Goal: Information Seeking & Learning: Learn about a topic

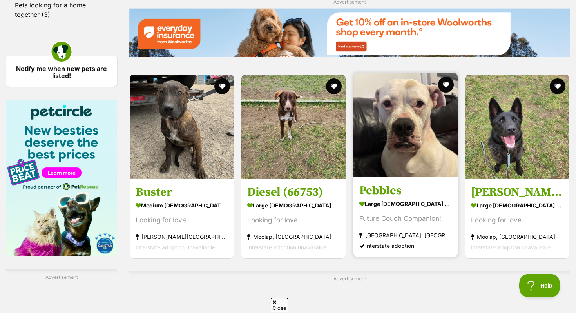
click at [419, 183] on link "Pebbles large female Dog Future Couch Companion! Wantirna South, VIC Interstate…" at bounding box center [406, 217] width 104 height 80
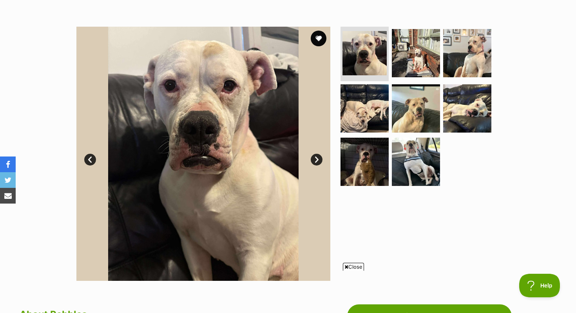
scroll to position [135, 0]
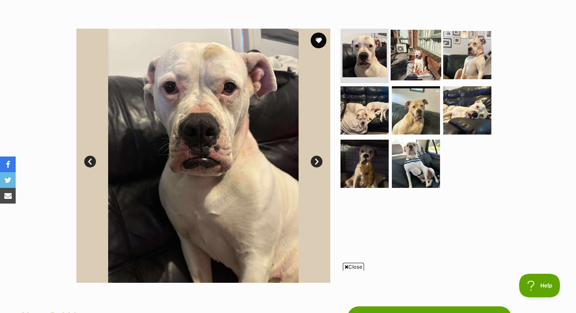
click at [426, 53] on img at bounding box center [416, 54] width 51 height 51
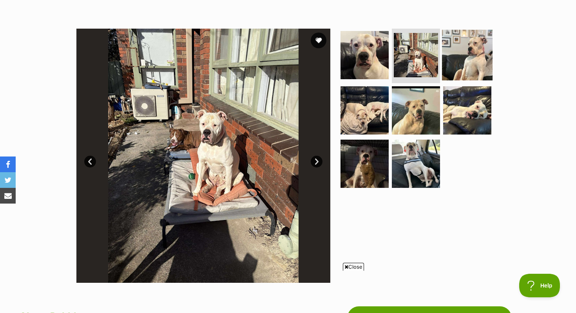
click at [475, 45] on img at bounding box center [467, 54] width 51 height 51
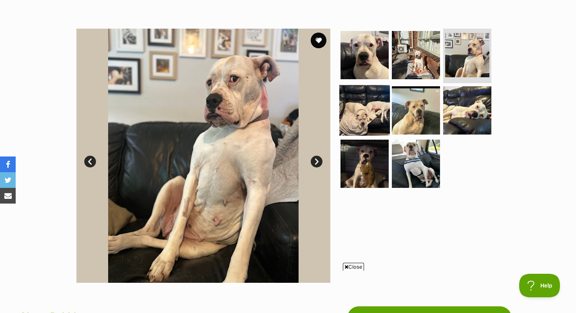
click at [371, 98] on img at bounding box center [365, 110] width 51 height 51
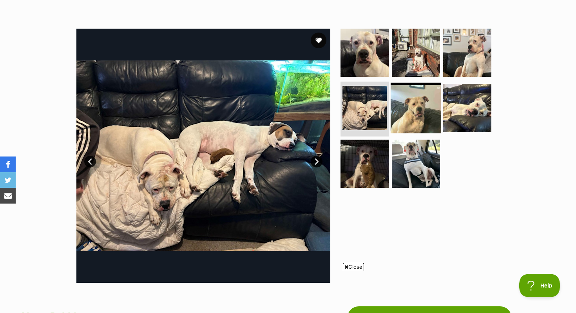
click at [404, 115] on img at bounding box center [416, 108] width 51 height 51
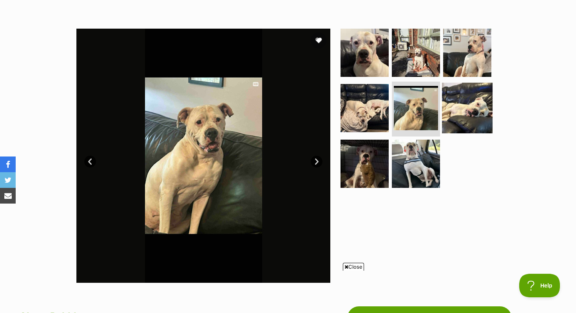
click at [465, 105] on img at bounding box center [467, 108] width 51 height 51
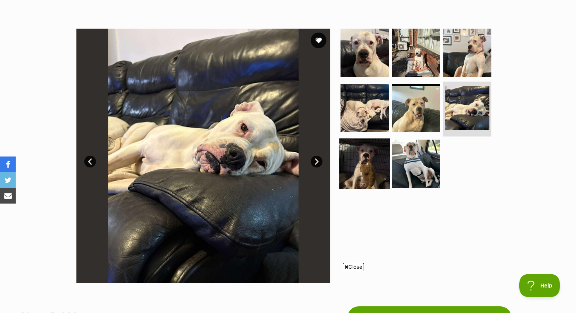
click at [347, 160] on img at bounding box center [365, 163] width 51 height 51
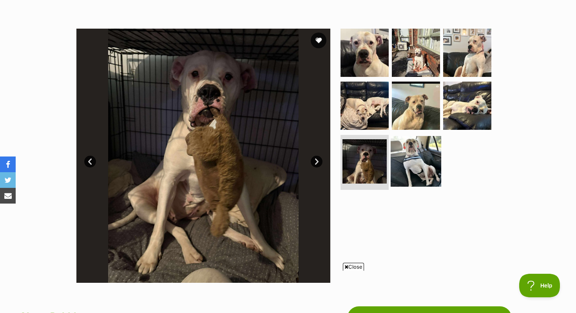
click at [405, 157] on img at bounding box center [416, 161] width 51 height 51
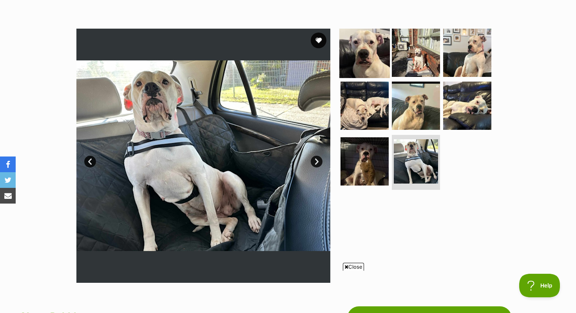
click at [381, 45] on img at bounding box center [365, 52] width 51 height 51
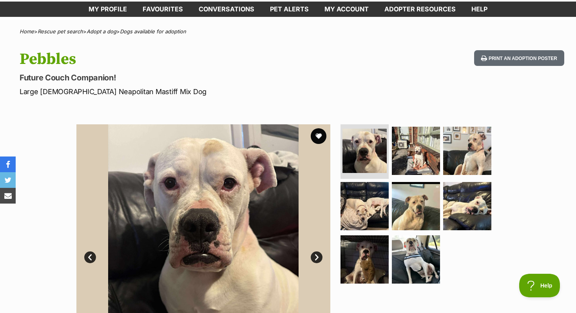
scroll to position [0, 0]
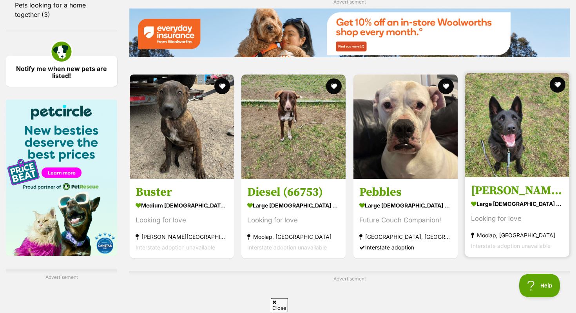
click at [508, 156] on img at bounding box center [517, 125] width 104 height 104
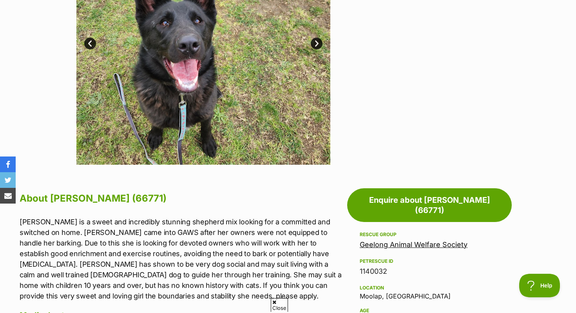
scroll to position [141, 0]
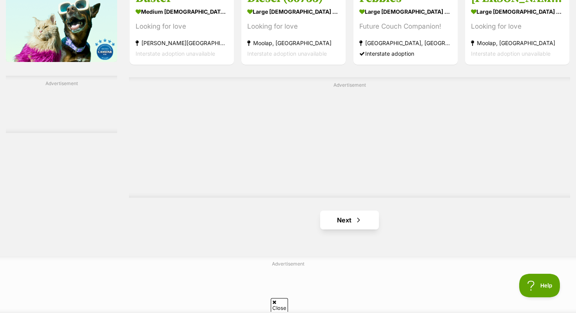
scroll to position [1303, 0]
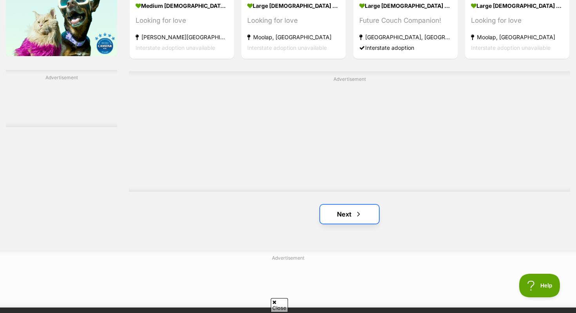
click at [343, 216] on link "Next" at bounding box center [349, 214] width 59 height 19
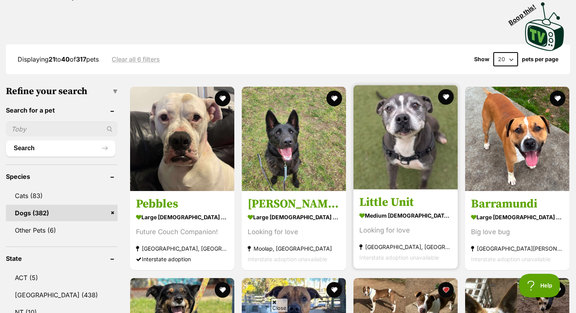
click at [422, 197] on h3 "Little Unit" at bounding box center [406, 202] width 93 height 15
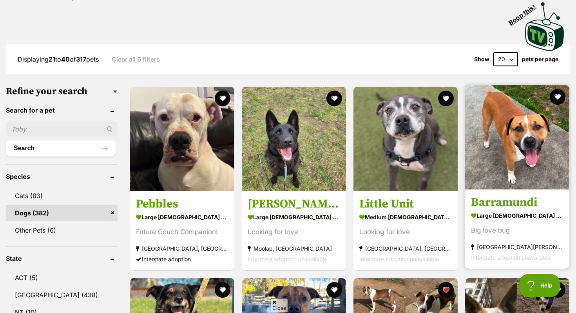
click at [483, 156] on img at bounding box center [517, 137] width 104 height 104
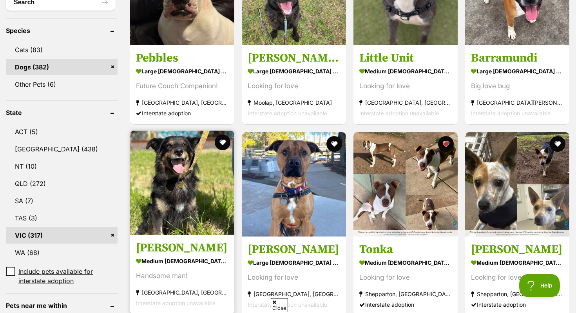
scroll to position [319, 0]
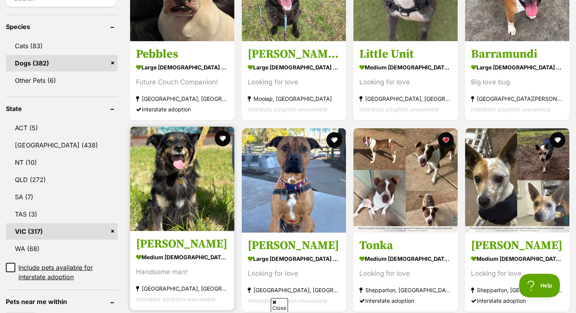
click at [206, 201] on img at bounding box center [182, 179] width 104 height 104
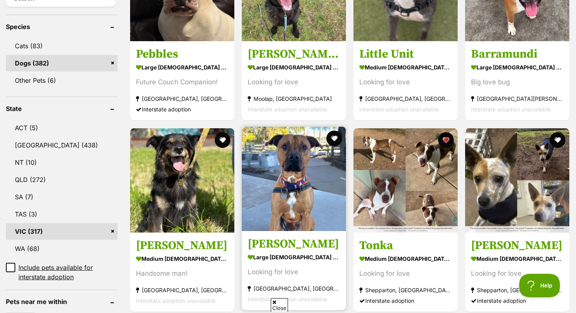
click at [278, 147] on img at bounding box center [294, 179] width 104 height 104
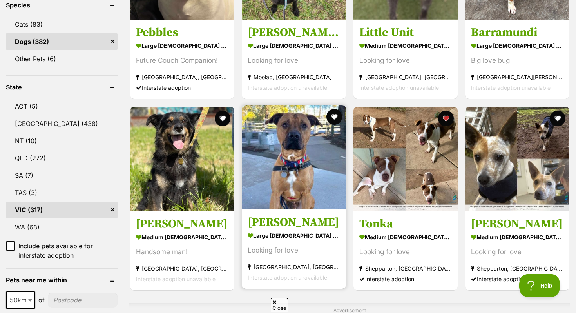
scroll to position [341, 0]
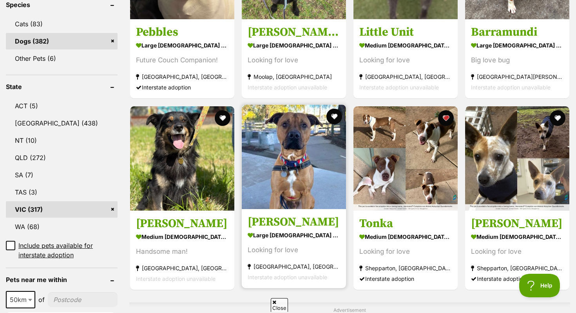
click at [287, 216] on h3 "Lawson" at bounding box center [294, 221] width 93 height 15
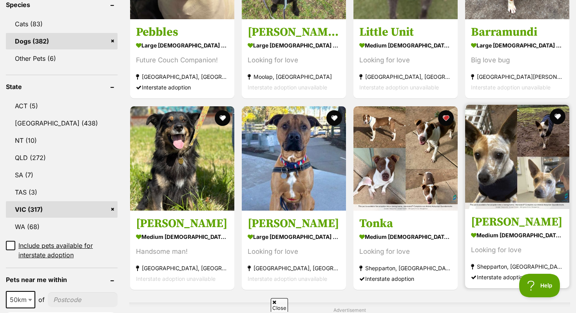
scroll to position [0, 0]
click at [508, 195] on img at bounding box center [517, 157] width 104 height 104
click at [558, 115] on button "favourite" at bounding box center [557, 116] width 17 height 17
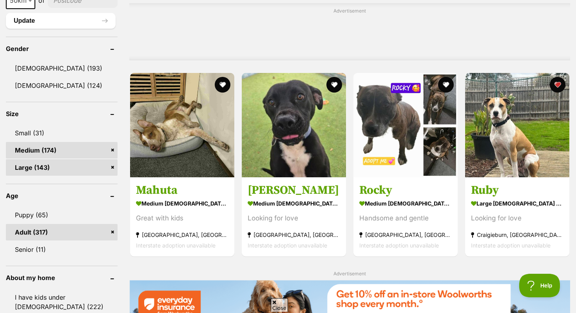
scroll to position [639, 0]
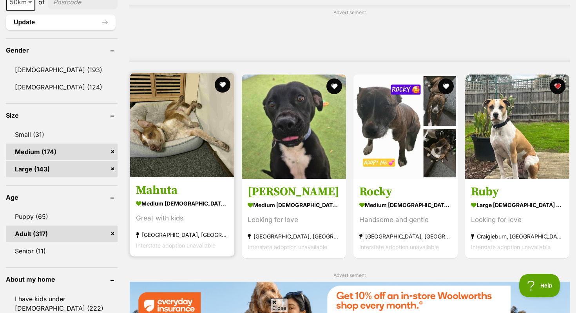
click at [199, 164] on img at bounding box center [182, 125] width 104 height 104
click at [216, 84] on button "favourite" at bounding box center [222, 84] width 17 height 17
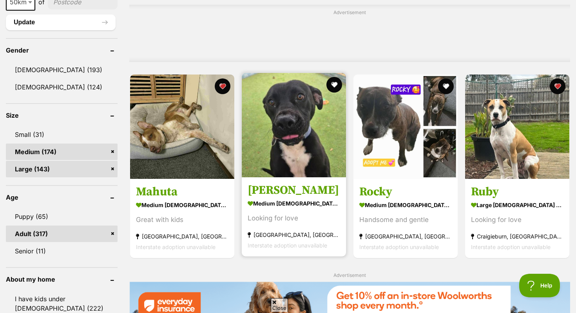
click at [282, 170] on img at bounding box center [294, 125] width 104 height 104
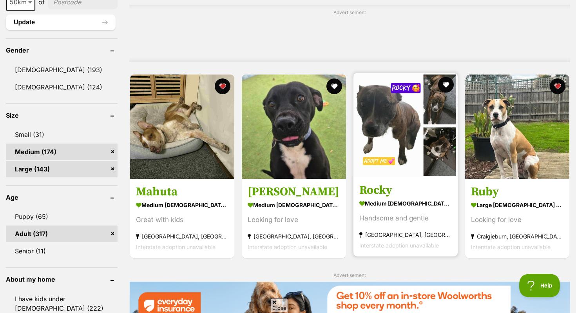
click at [388, 203] on strong "medium male Dog" at bounding box center [406, 203] width 93 height 11
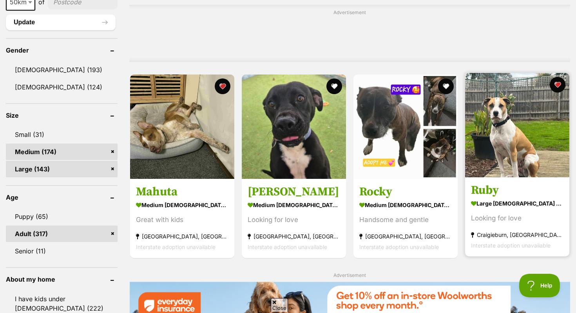
click at [489, 204] on strong "large female Dog" at bounding box center [517, 203] width 93 height 11
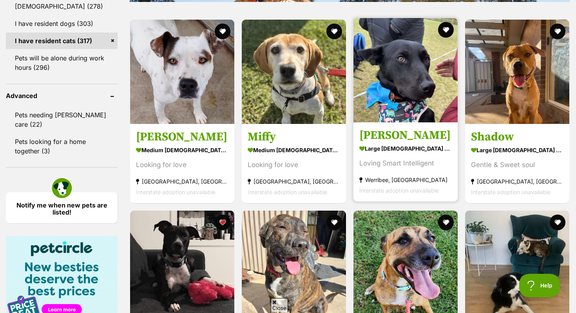
scroll to position [965, 0]
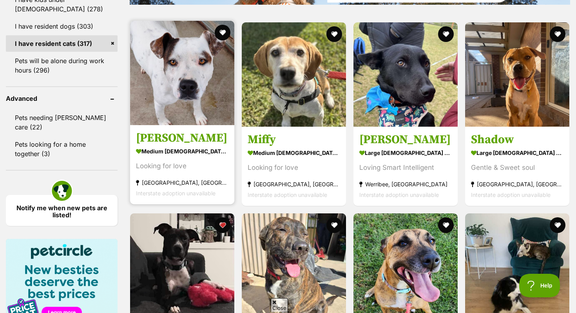
click at [188, 127] on link at bounding box center [182, 123] width 104 height 8
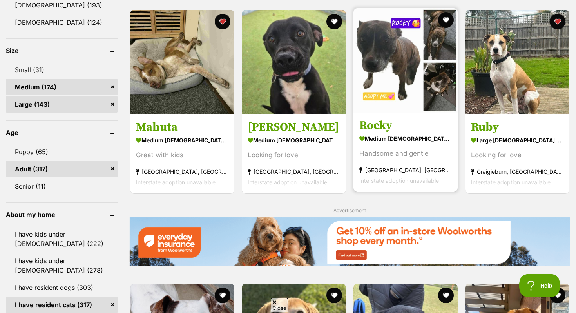
scroll to position [702, 0]
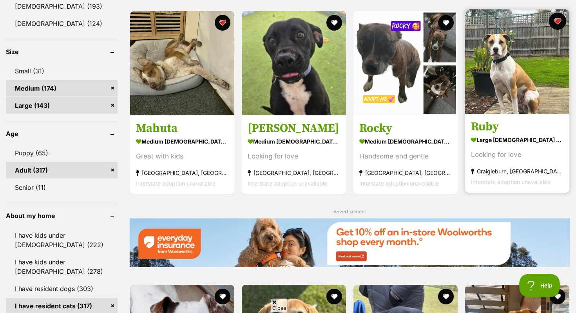
click at [555, 24] on button "favourite" at bounding box center [557, 21] width 17 height 17
click at [560, 23] on button "favourite" at bounding box center [557, 21] width 17 height 17
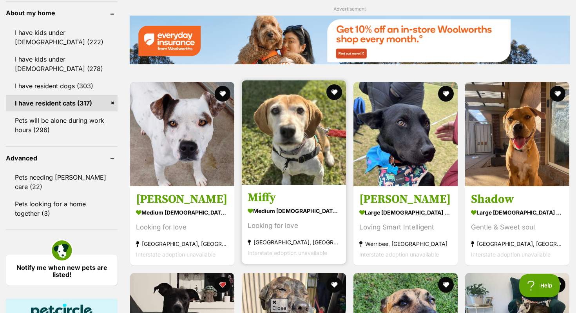
scroll to position [912, 0]
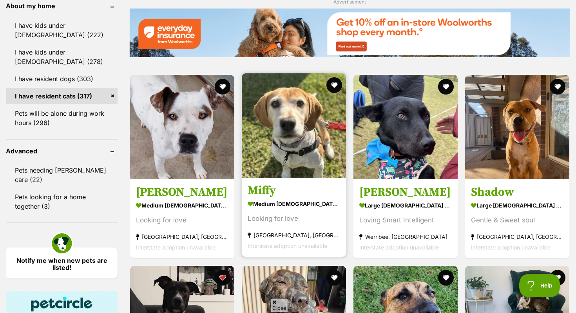
click at [304, 200] on link "Miffy medium female Dog Looking for love Burwood East, VIC Interstate adoption …" at bounding box center [294, 217] width 104 height 80
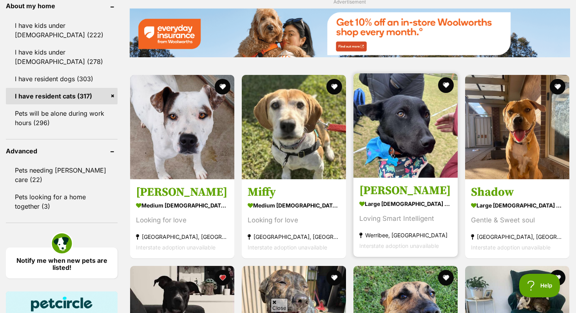
click at [390, 182] on article "Emma large female Dog Loving Smart Intelligent Werribee, VIC Interstate adoptio…" at bounding box center [406, 165] width 106 height 185
click at [384, 195] on h3 "Emma" at bounding box center [406, 190] width 93 height 15
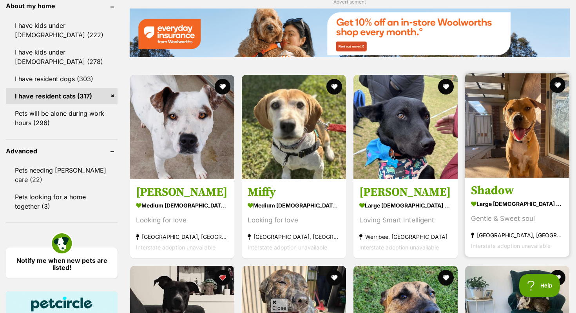
click at [539, 186] on h3 "Shadow" at bounding box center [517, 190] width 93 height 15
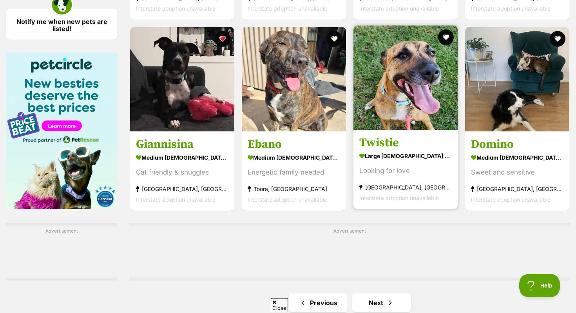
scroll to position [1080, 0]
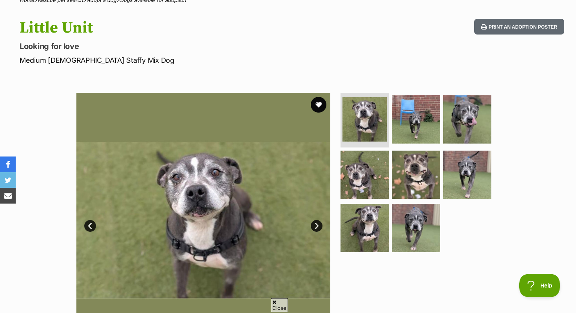
scroll to position [85, 0]
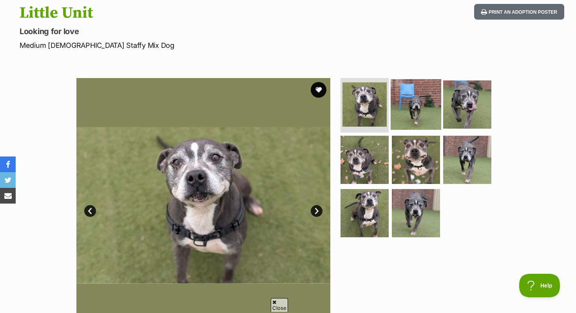
click at [415, 105] on img at bounding box center [416, 104] width 51 height 51
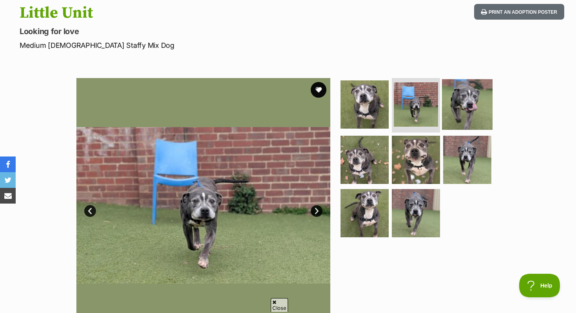
click at [469, 100] on img at bounding box center [467, 104] width 51 height 51
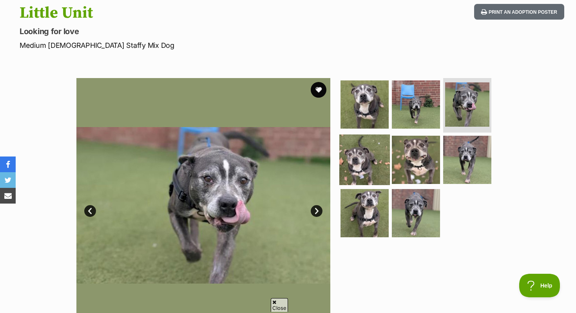
click at [374, 148] on img at bounding box center [365, 160] width 51 height 51
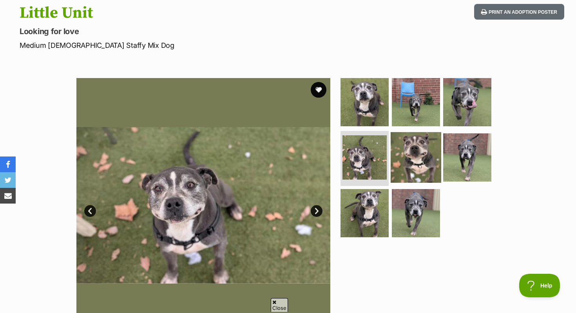
click at [418, 151] on img at bounding box center [416, 157] width 51 height 51
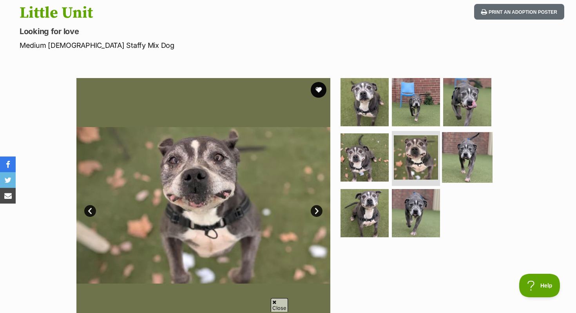
click at [468, 157] on img at bounding box center [467, 157] width 51 height 51
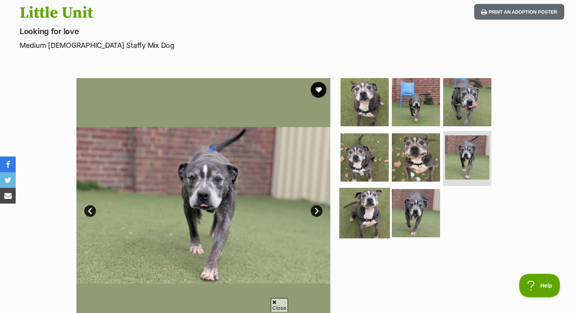
click at [372, 198] on img at bounding box center [365, 213] width 51 height 51
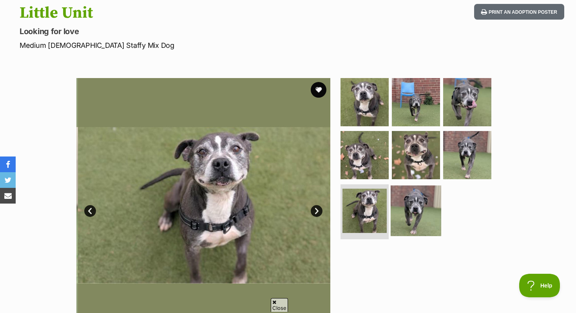
click at [408, 203] on img at bounding box center [416, 210] width 51 height 51
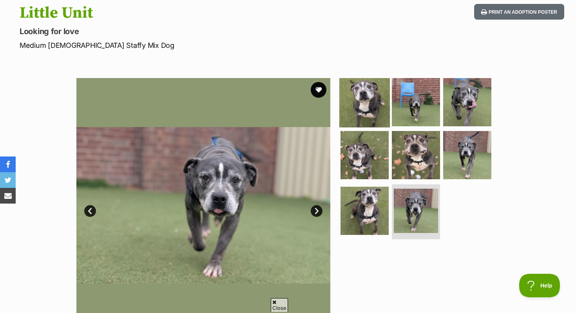
click at [371, 109] on img at bounding box center [365, 101] width 51 height 51
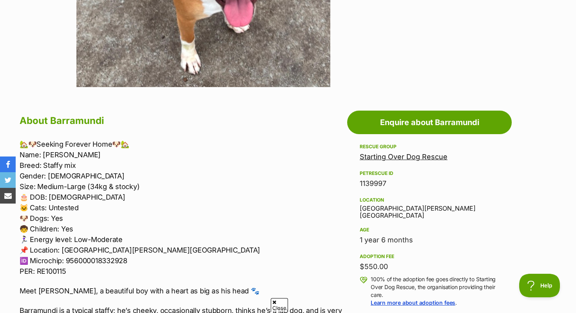
scroll to position [317, 0]
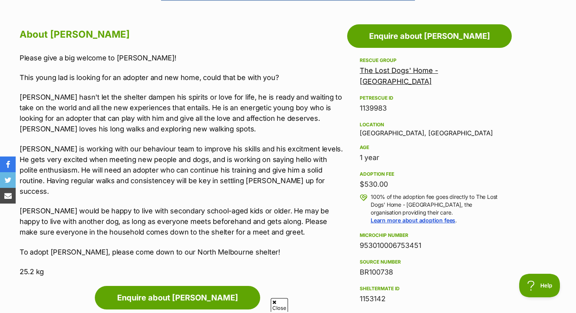
scroll to position [415, 0]
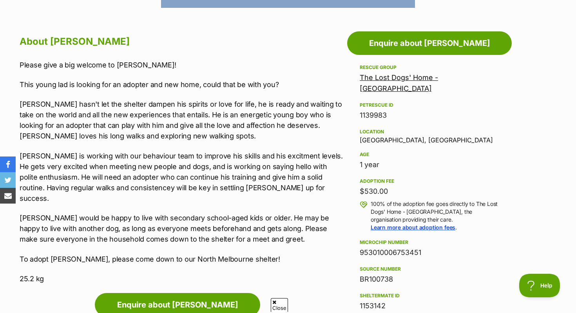
scroll to position [410, 0]
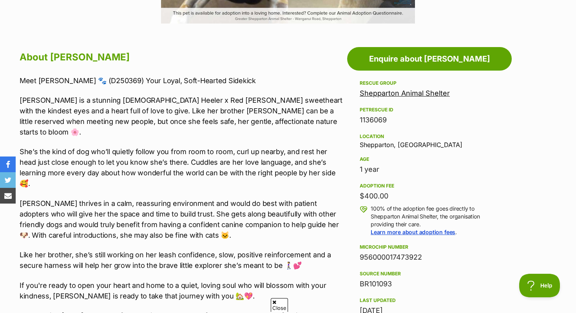
scroll to position [333, 0]
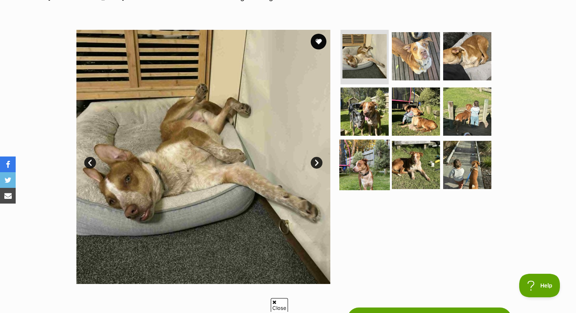
scroll to position [124, 0]
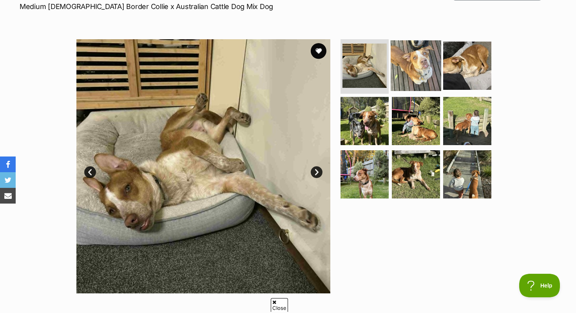
click at [412, 86] on img at bounding box center [416, 65] width 51 height 51
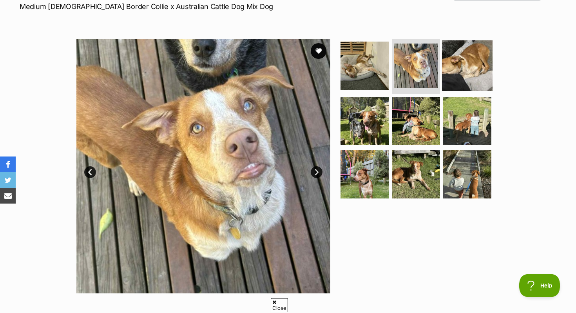
click at [467, 73] on img at bounding box center [467, 65] width 51 height 51
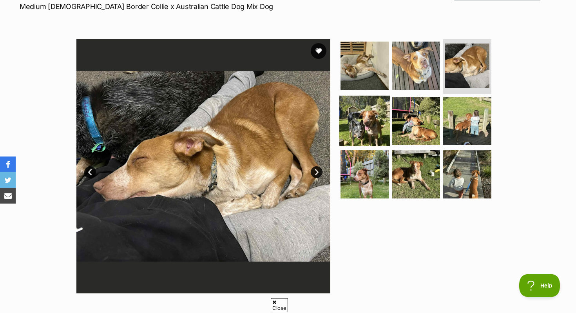
click at [354, 117] on img at bounding box center [365, 121] width 51 height 51
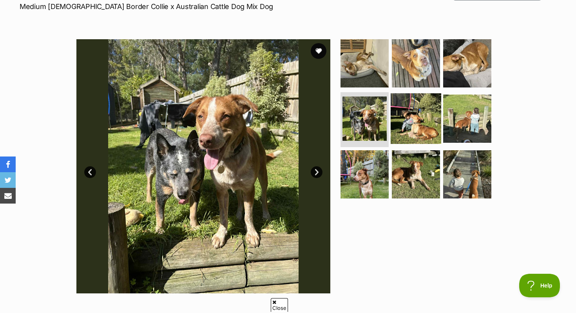
click at [414, 124] on img at bounding box center [416, 118] width 51 height 51
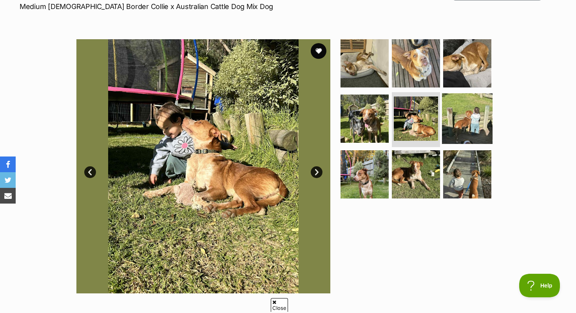
click at [475, 115] on img at bounding box center [467, 118] width 51 height 51
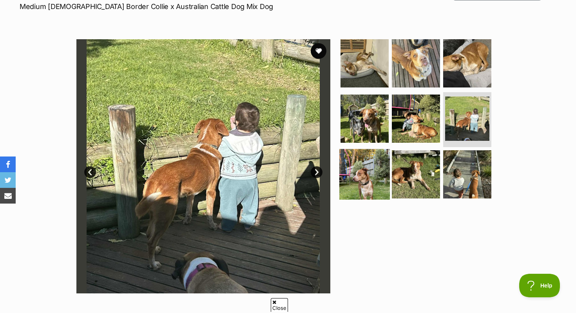
click at [387, 172] on img at bounding box center [365, 174] width 51 height 51
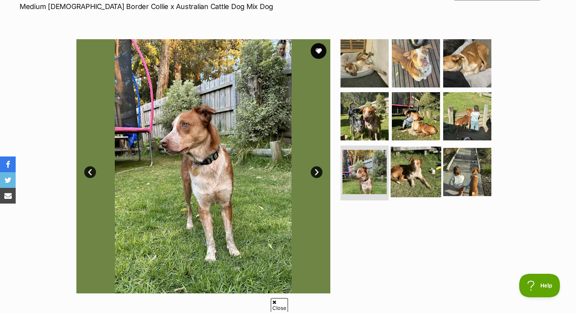
click at [422, 173] on img at bounding box center [416, 172] width 51 height 51
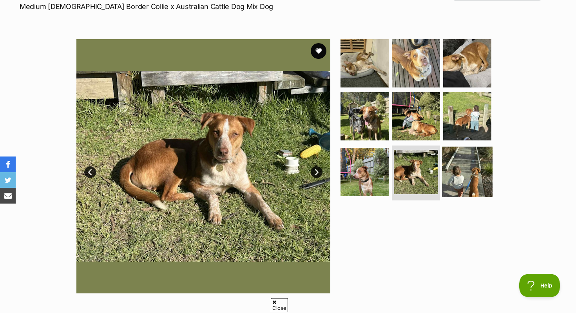
click at [457, 171] on img at bounding box center [467, 172] width 51 height 51
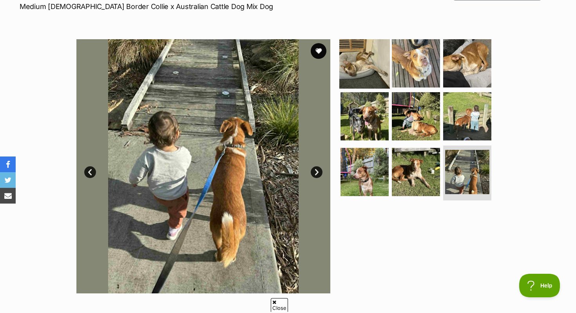
click at [372, 71] on img at bounding box center [365, 63] width 51 height 51
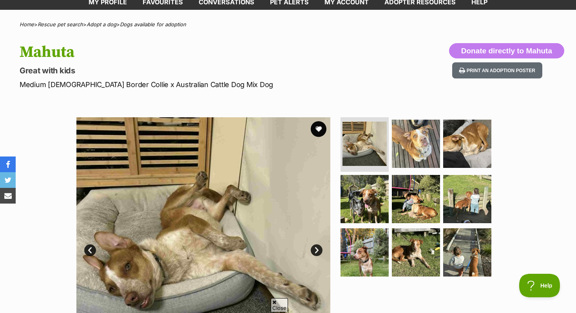
scroll to position [43, 0]
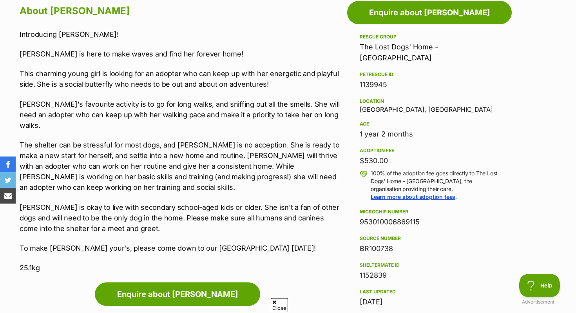
scroll to position [439, 0]
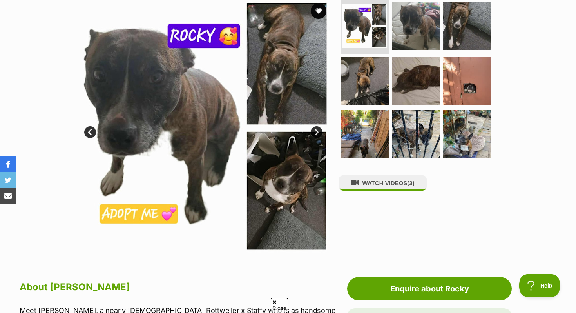
scroll to position [2, 0]
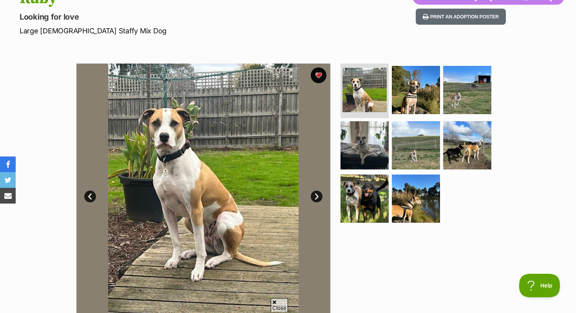
scroll to position [94, 0]
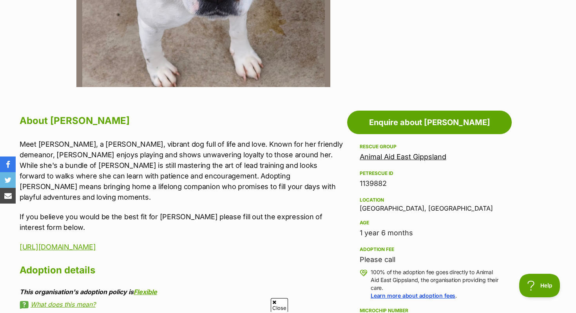
scroll to position [329, 0]
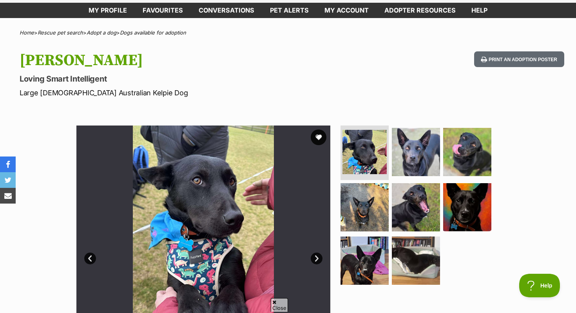
scroll to position [52, 0]
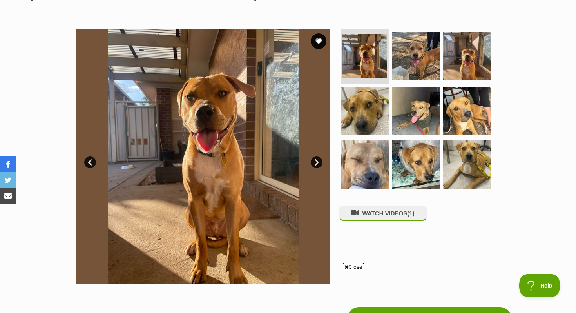
scroll to position [133, 0]
